Goal: Check status: Check status

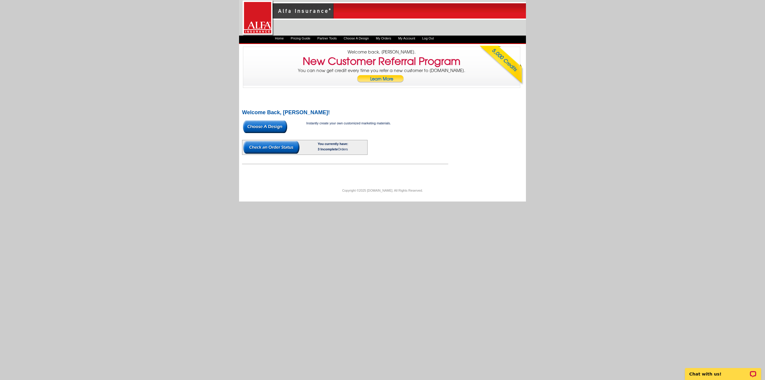
click at [415, 39] on link "My Account" at bounding box center [406, 38] width 17 height 4
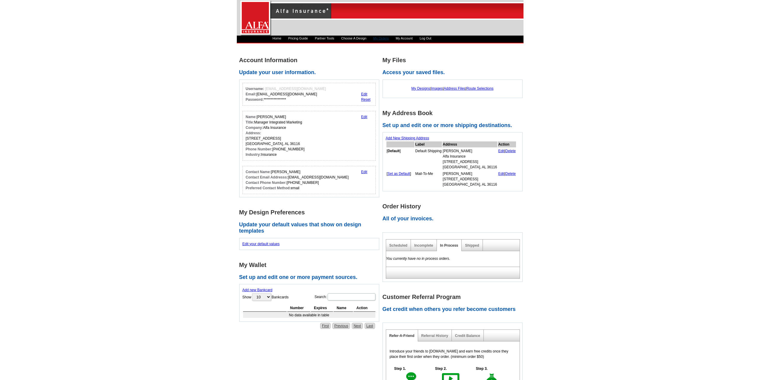
click at [389, 38] on link "My Orders" at bounding box center [380, 38] width 15 height 4
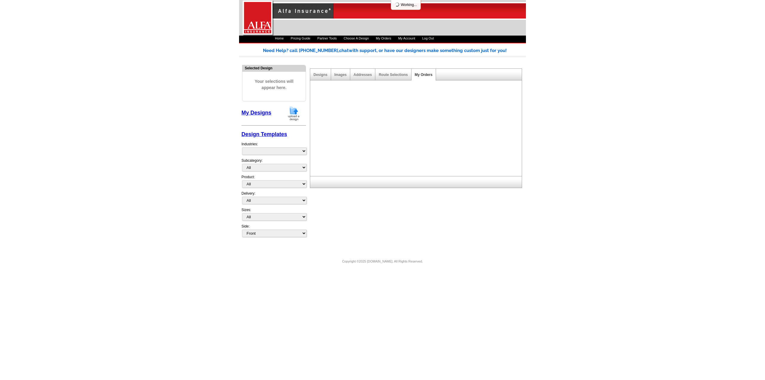
select select "1325"
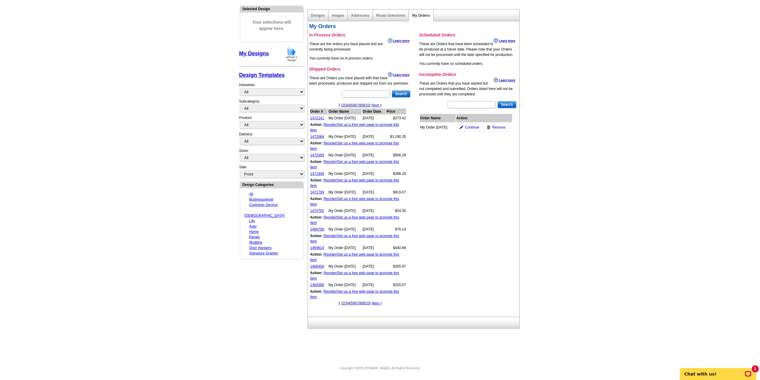
scroll to position [29, 0]
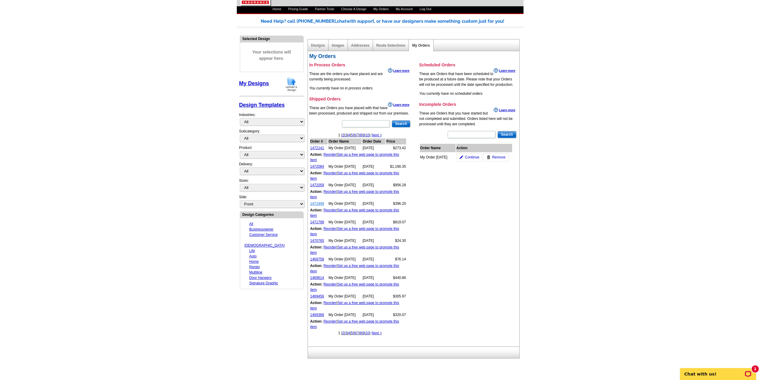
click at [315, 203] on link "1471949" at bounding box center [317, 203] width 14 height 4
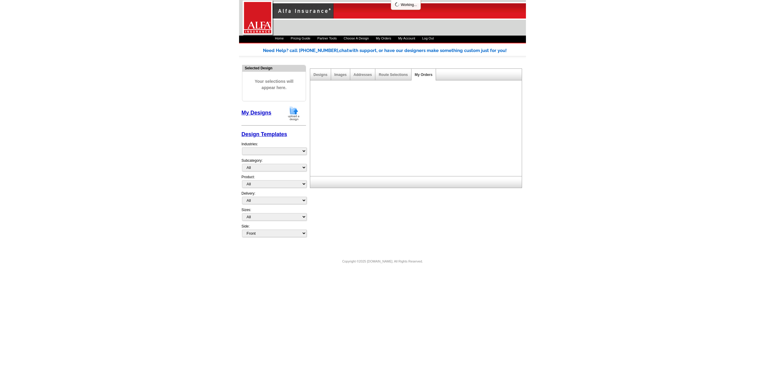
select select "1325"
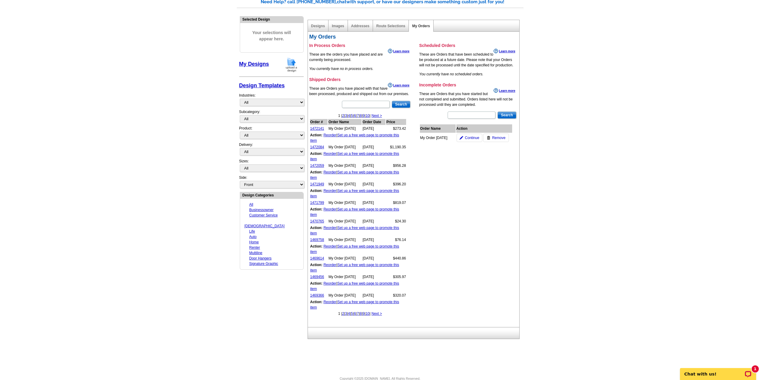
scroll to position [59, 0]
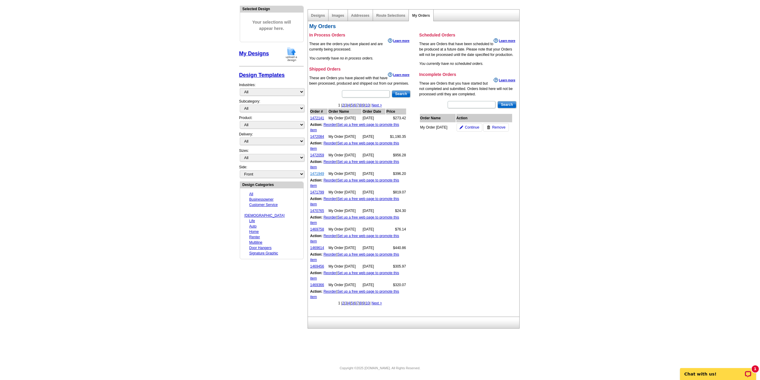
click at [321, 174] on link "1471949" at bounding box center [317, 173] width 14 height 4
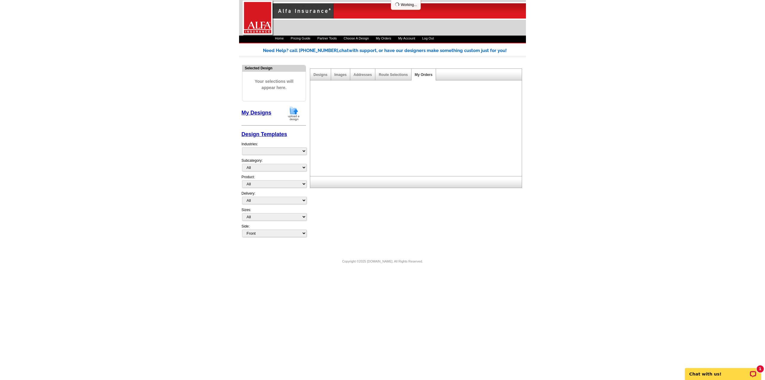
select select "1325"
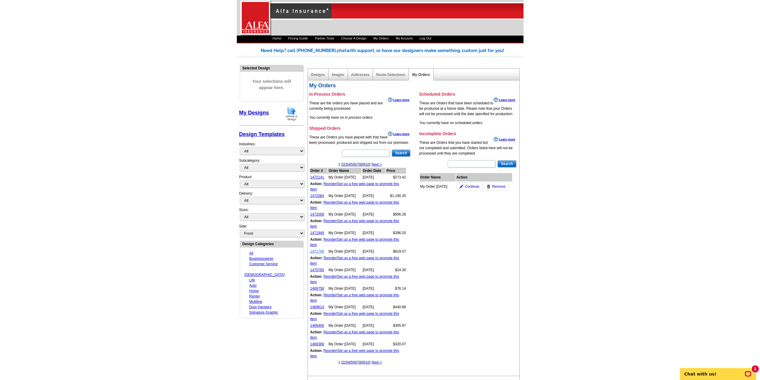
click at [321, 250] on link "1471799" at bounding box center [317, 251] width 14 height 4
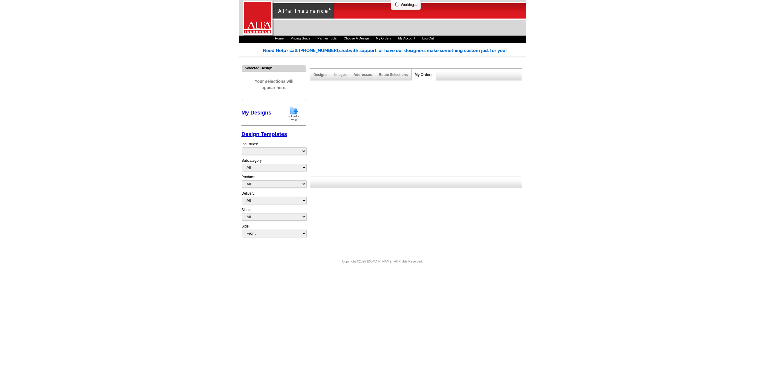
select select "1325"
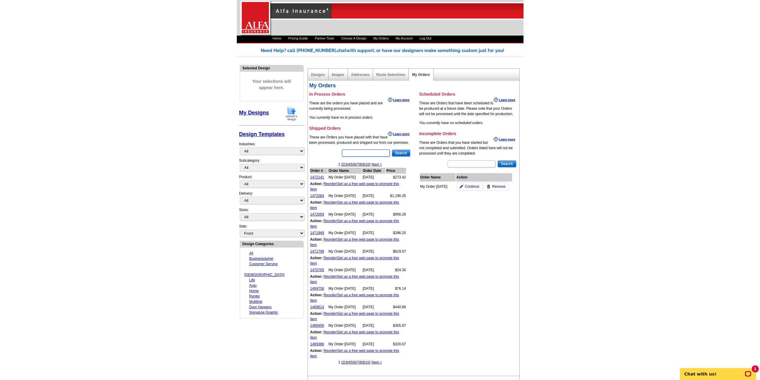
click at [366, 152] on input "text" at bounding box center [366, 152] width 48 height 7
type input "Super Star"
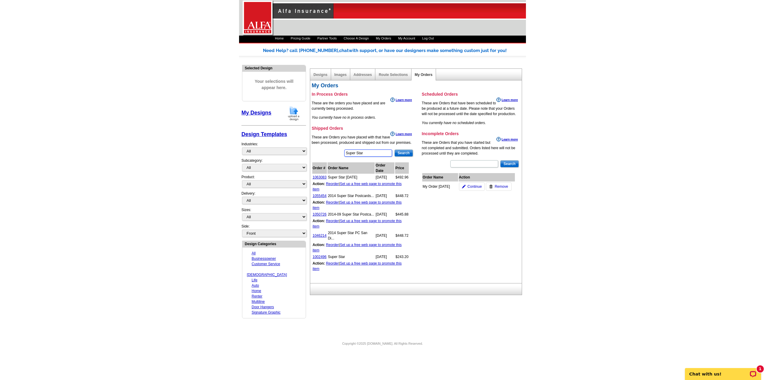
drag, startPoint x: 369, startPoint y: 153, endPoint x: 289, endPoint y: 144, distance: 81.1
click at [287, 145] on div "Need Help? call [PHONE_NUMBER], chat with support, or have our designers make s…" at bounding box center [382, 188] width 287 height 282
type input "Incentive"
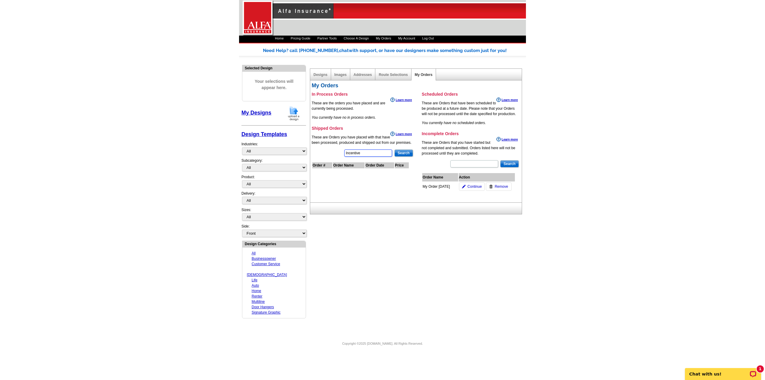
drag, startPoint x: 366, startPoint y: 153, endPoint x: 275, endPoint y: 150, distance: 91.2
click at [272, 150] on div "Need Help? call [PHONE_NUMBER], chat with support, or have our designers make s…" at bounding box center [382, 188] width 287 height 282
type input "trip"
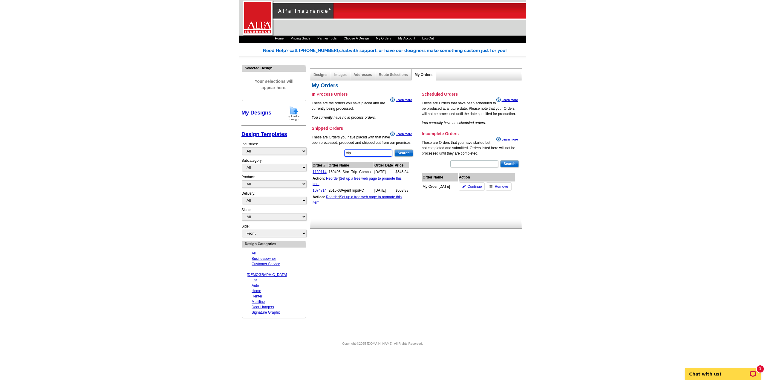
click at [366, 154] on input "trip" at bounding box center [368, 152] width 48 height 7
drag, startPoint x: 362, startPoint y: 152, endPoint x: 289, endPoint y: 156, distance: 72.7
click at [289, 156] on div "Need Help? call [PHONE_NUMBER], chat with support, or have our designers make s…" at bounding box center [382, 188] width 287 height 282
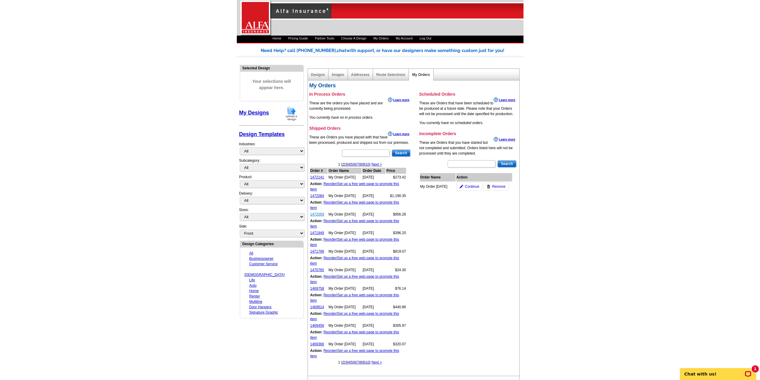
click at [318, 214] on link "1472059" at bounding box center [317, 214] width 14 height 4
